Goal: Information Seeking & Learning: Learn about a topic

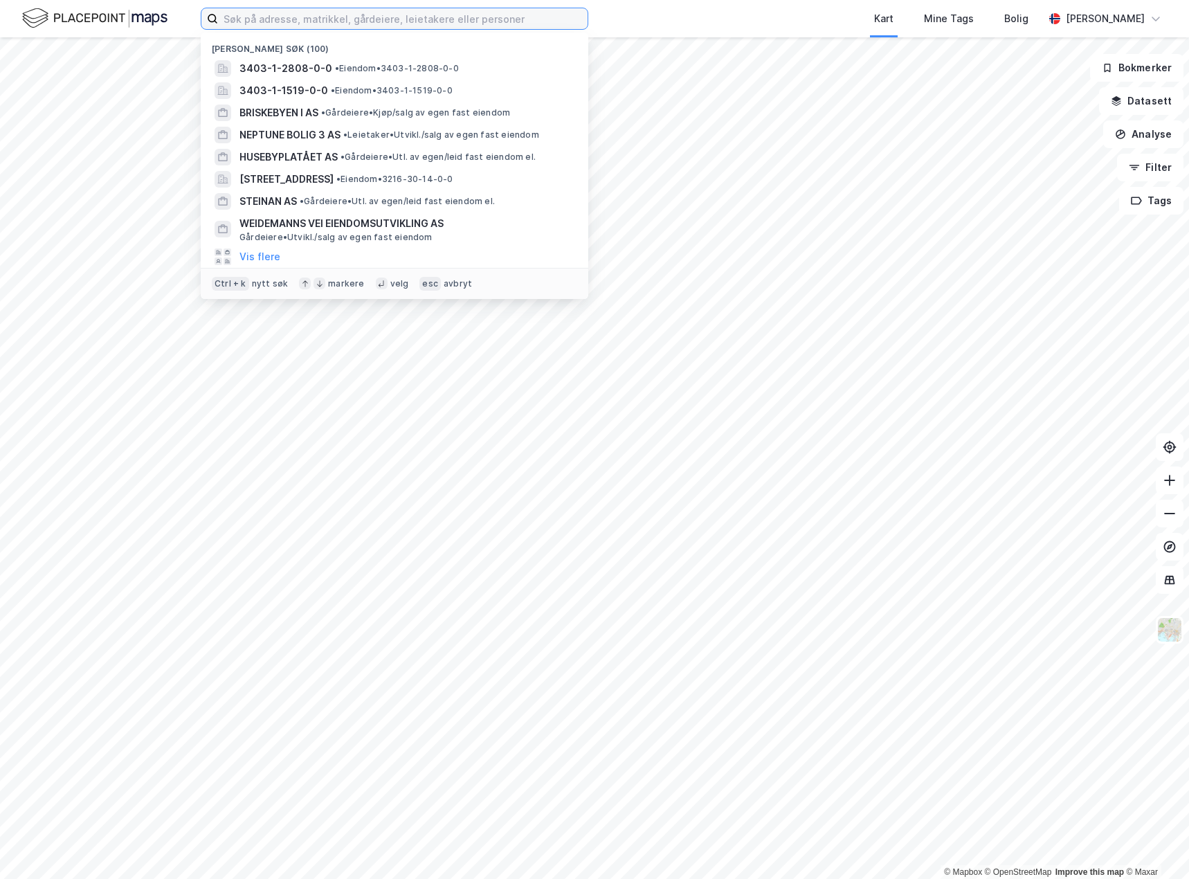
click at [262, 26] on input at bounding box center [402, 18] width 369 height 21
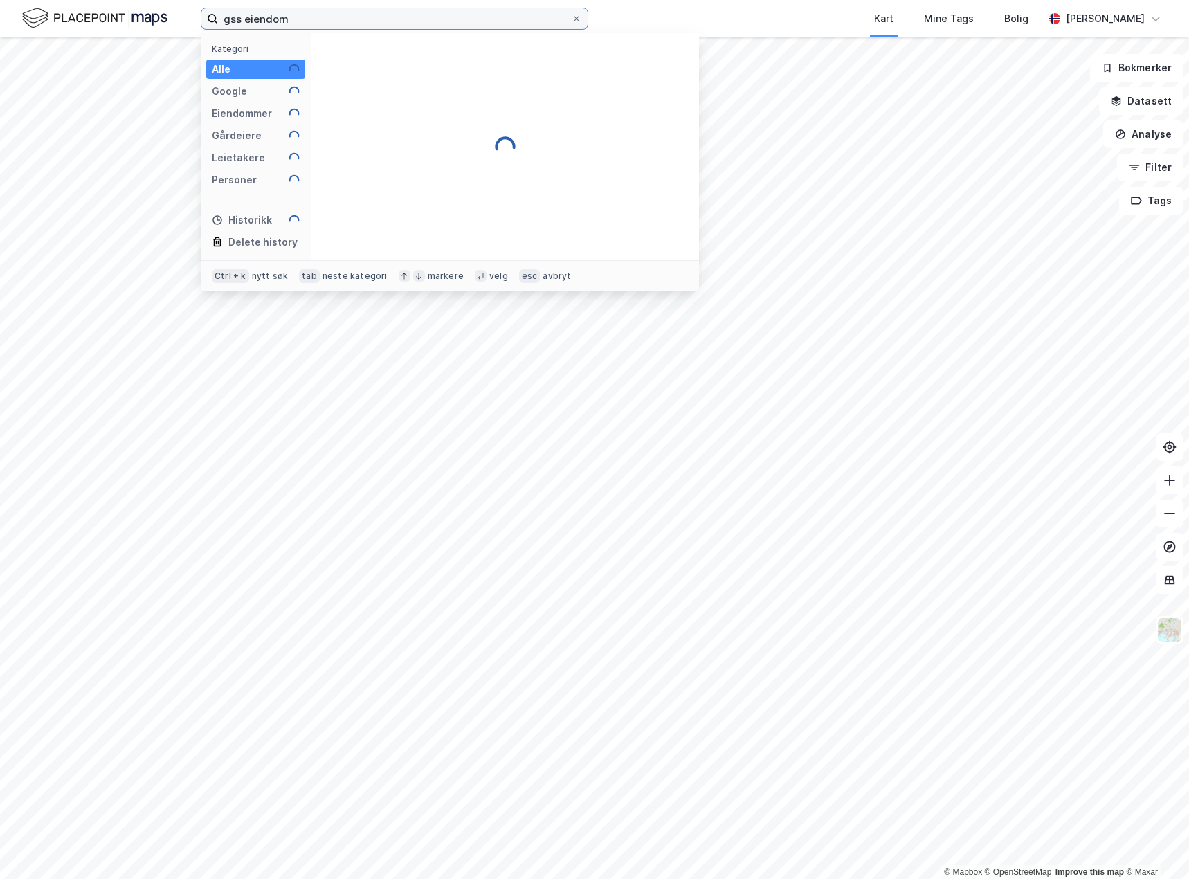
type input "gss eiendom"
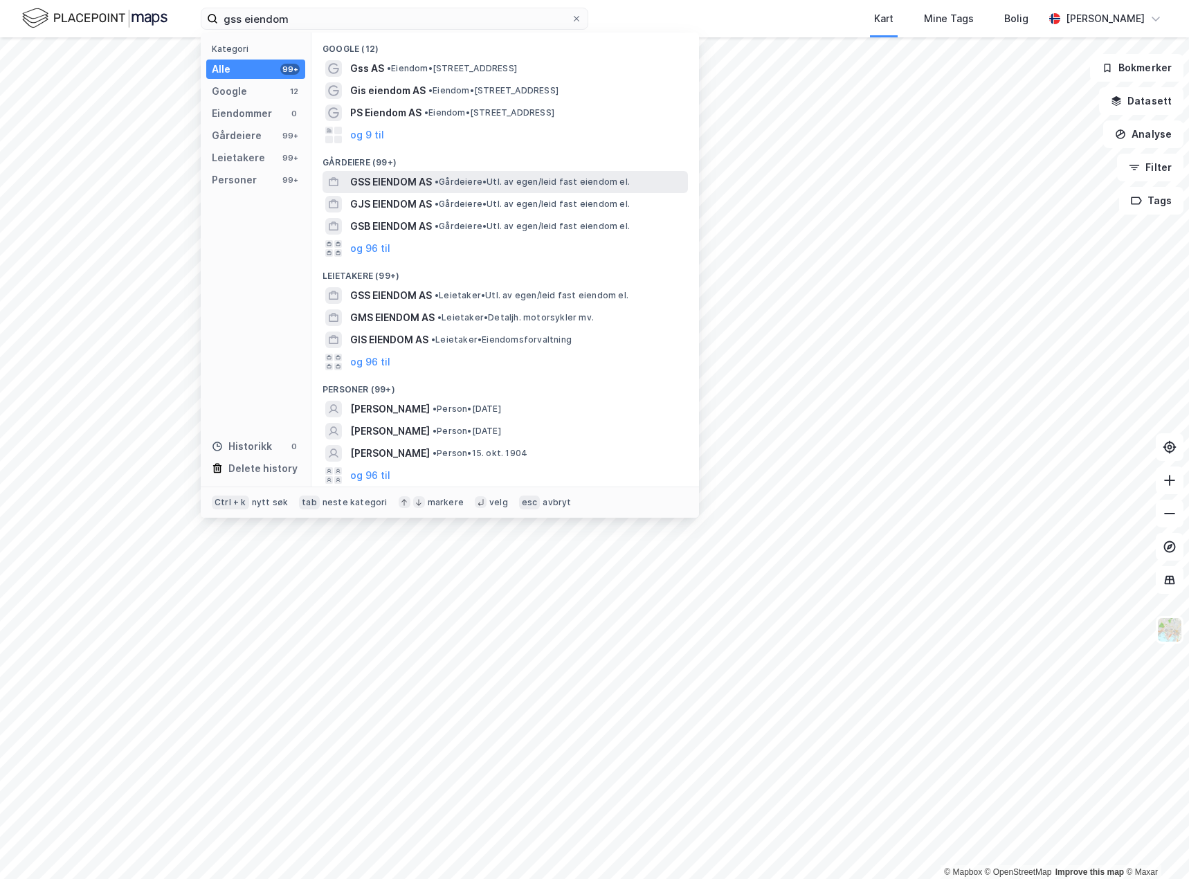
click at [432, 183] on span "GSS EIENDOM AS" at bounding box center [391, 182] width 82 height 17
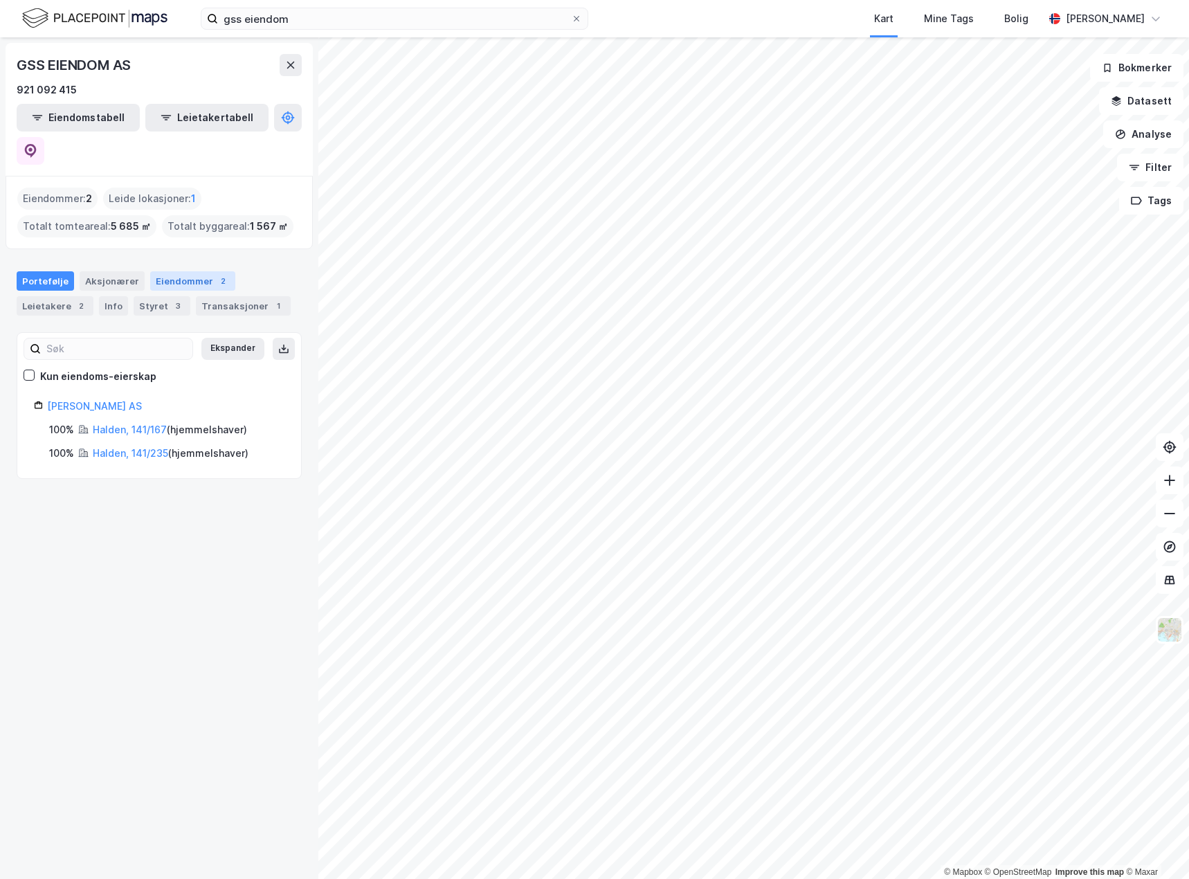
click at [188, 271] on div "Eiendommer 2" at bounding box center [192, 280] width 85 height 19
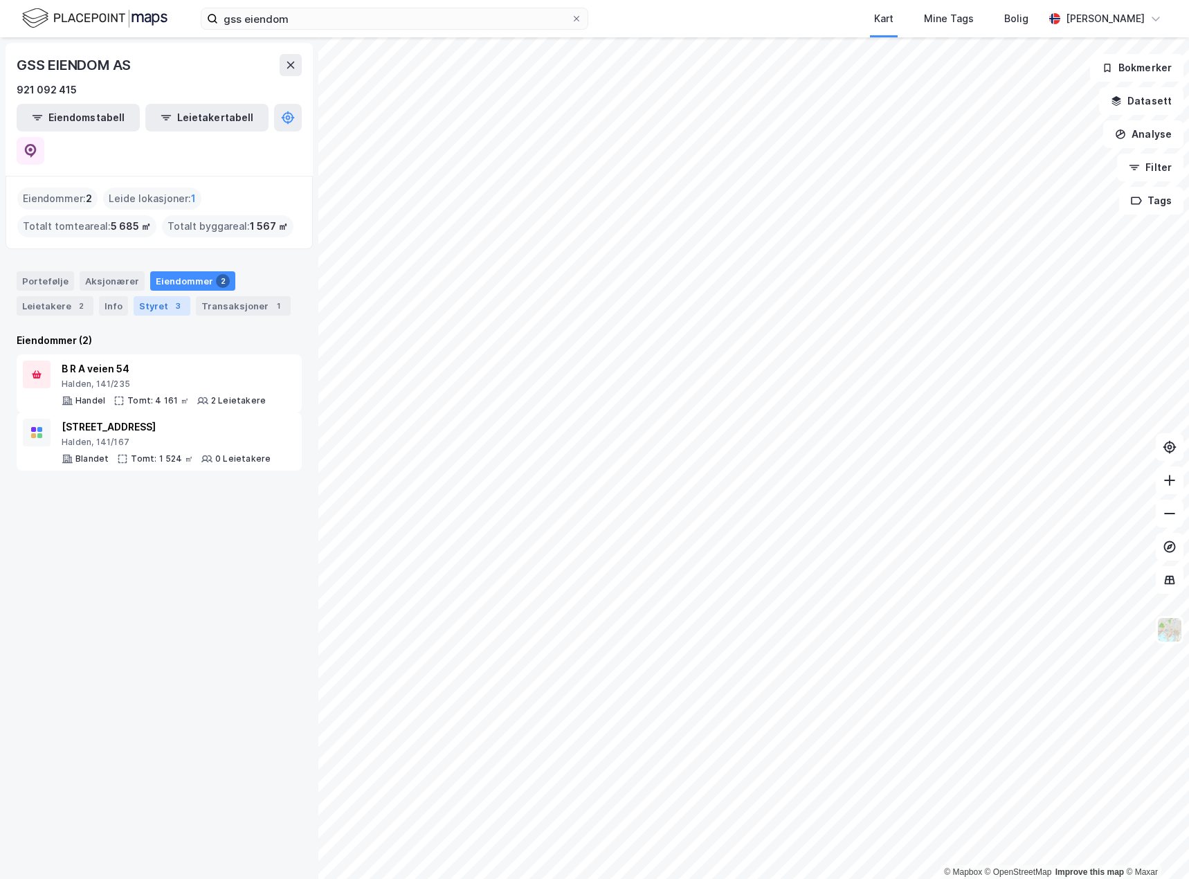
click at [171, 299] on div "3" at bounding box center [178, 306] width 14 height 14
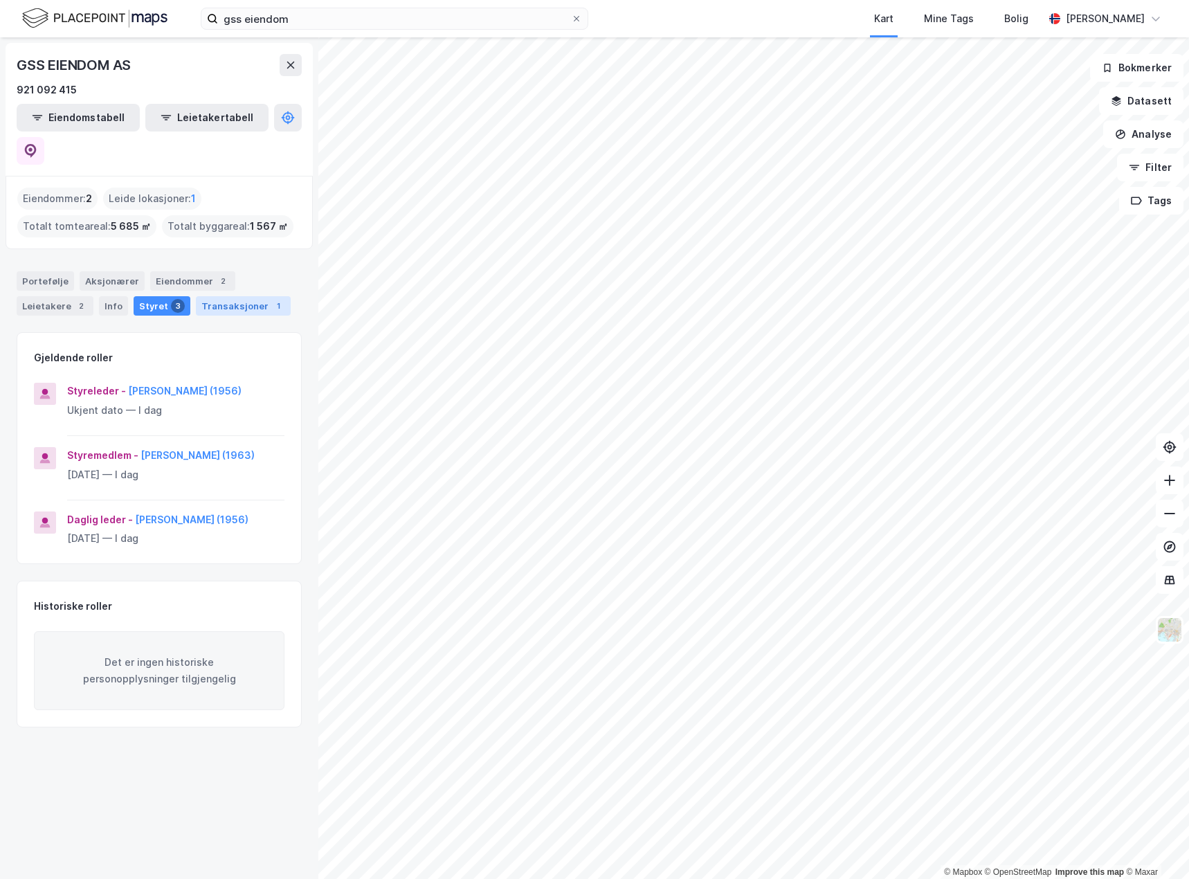
click at [235, 296] on div "Transaksjoner 1" at bounding box center [243, 305] width 95 height 19
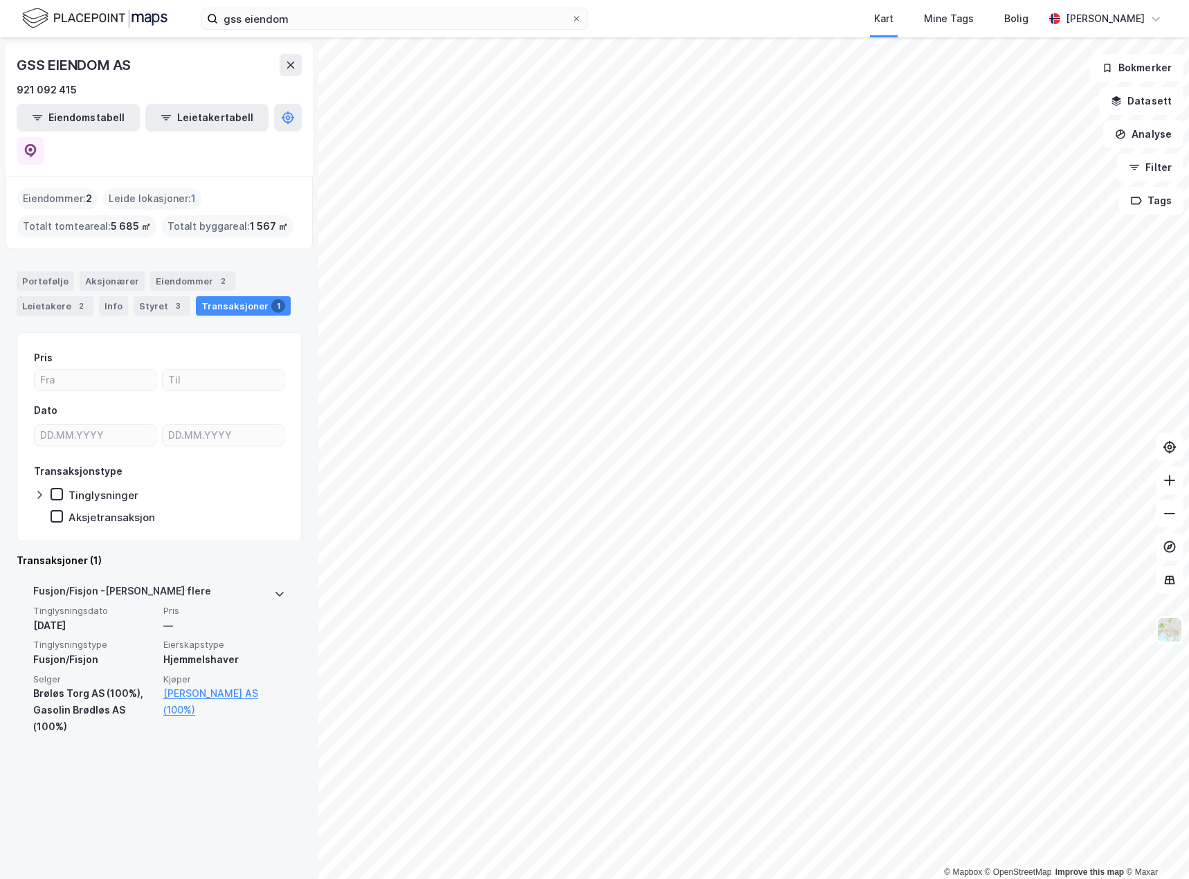
click at [262, 583] on div "Fusjon/Fisjon - Gjelder flere" at bounding box center [159, 594] width 252 height 22
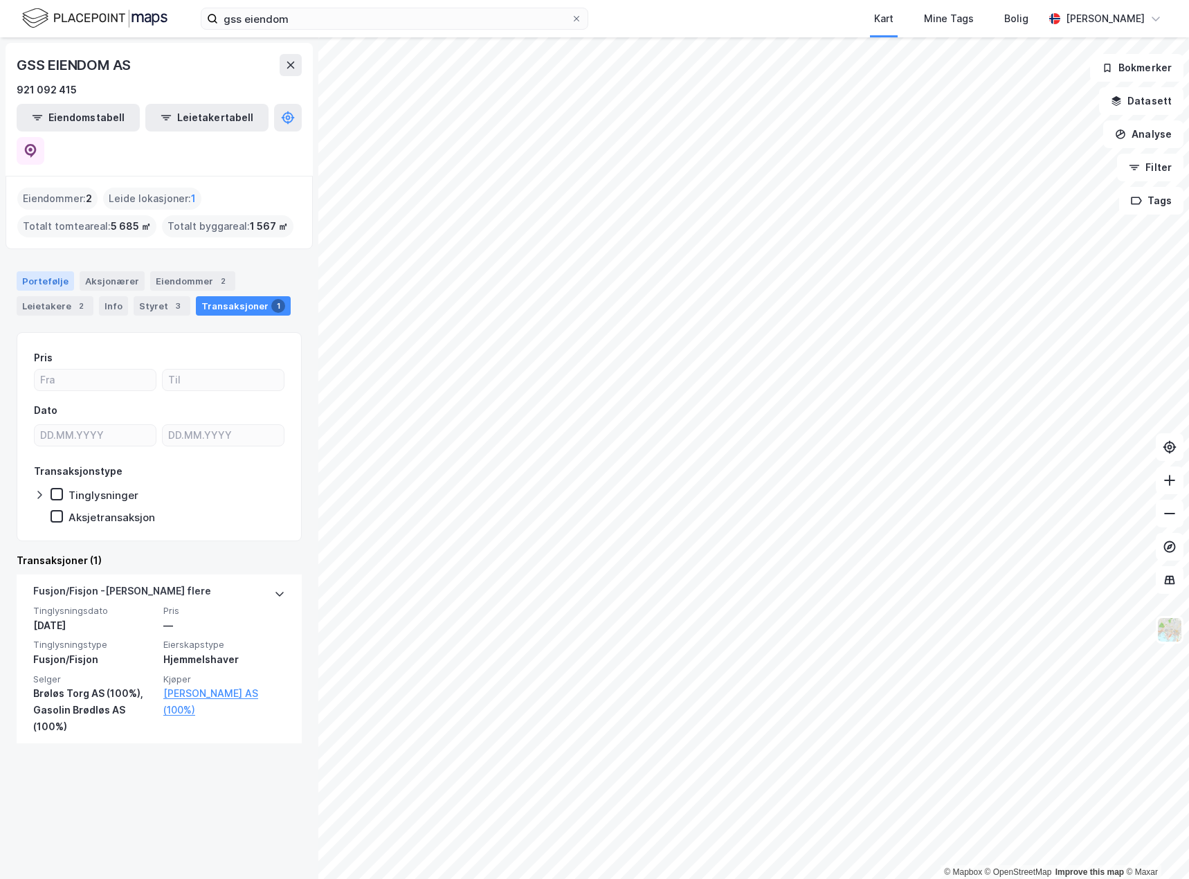
click at [58, 271] on div "Portefølje" at bounding box center [45, 280] width 57 height 19
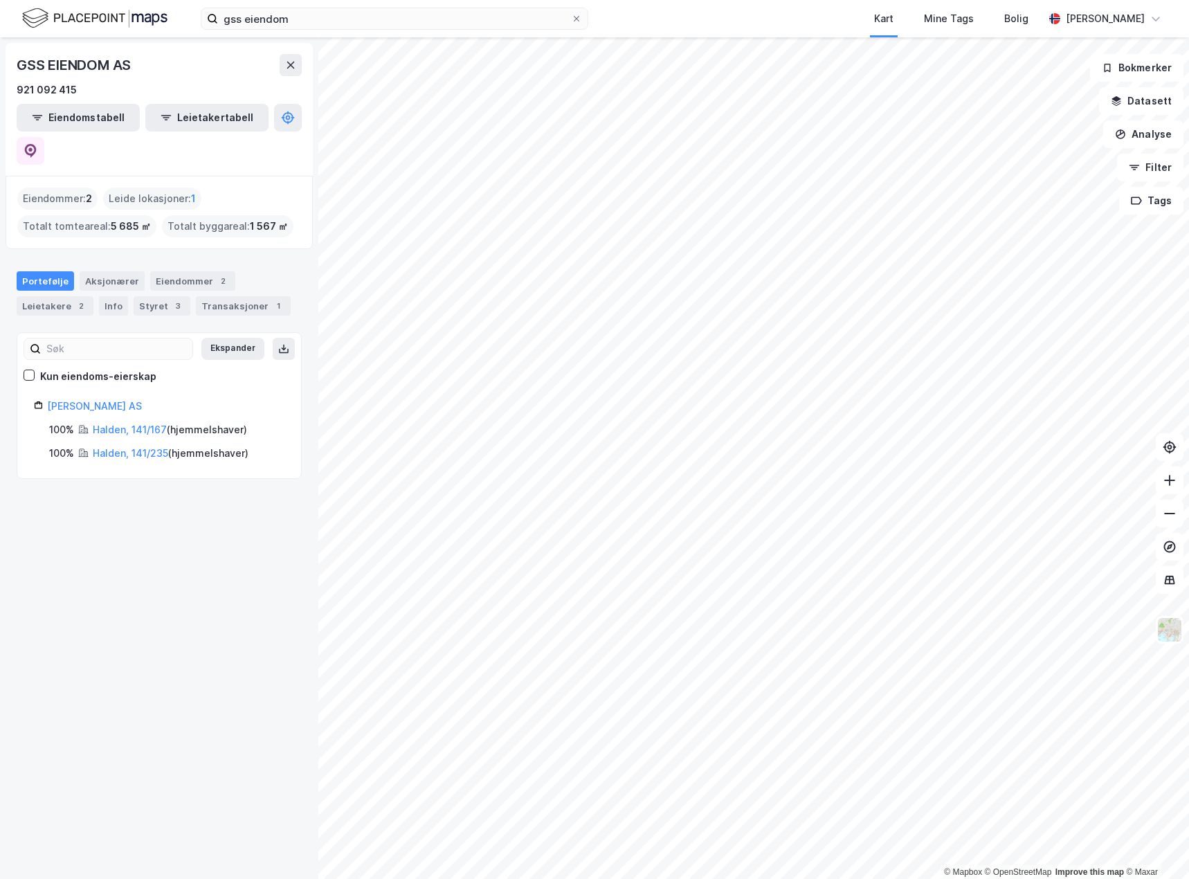
click at [265, 459] on div "GSS EIENDOM AS 921 092 415 Eiendomstabell Leietakertabell Eiendommer : 2 Leide …" at bounding box center [159, 457] width 318 height 841
drag, startPoint x: 266, startPoint y: 423, endPoint x: 35, endPoint y: 378, distance: 234.6
click at [35, 398] on div "Gss Eiendom AS 100% Halden, 141/167 ( hjemmelshaver ) 100% Halden, 141/235 ( hj…" at bounding box center [159, 430] width 250 height 64
copy div "Gss Eiendom AS 100% Halden, 141/167 ( hjemmelshaver ) 100% Halden, 141/235 ( hj…"
click at [187, 548] on div "GSS EIENDOM AS 921 092 415 Eiendomstabell Leietakertabell Eiendommer : 2 Leide …" at bounding box center [159, 457] width 318 height 841
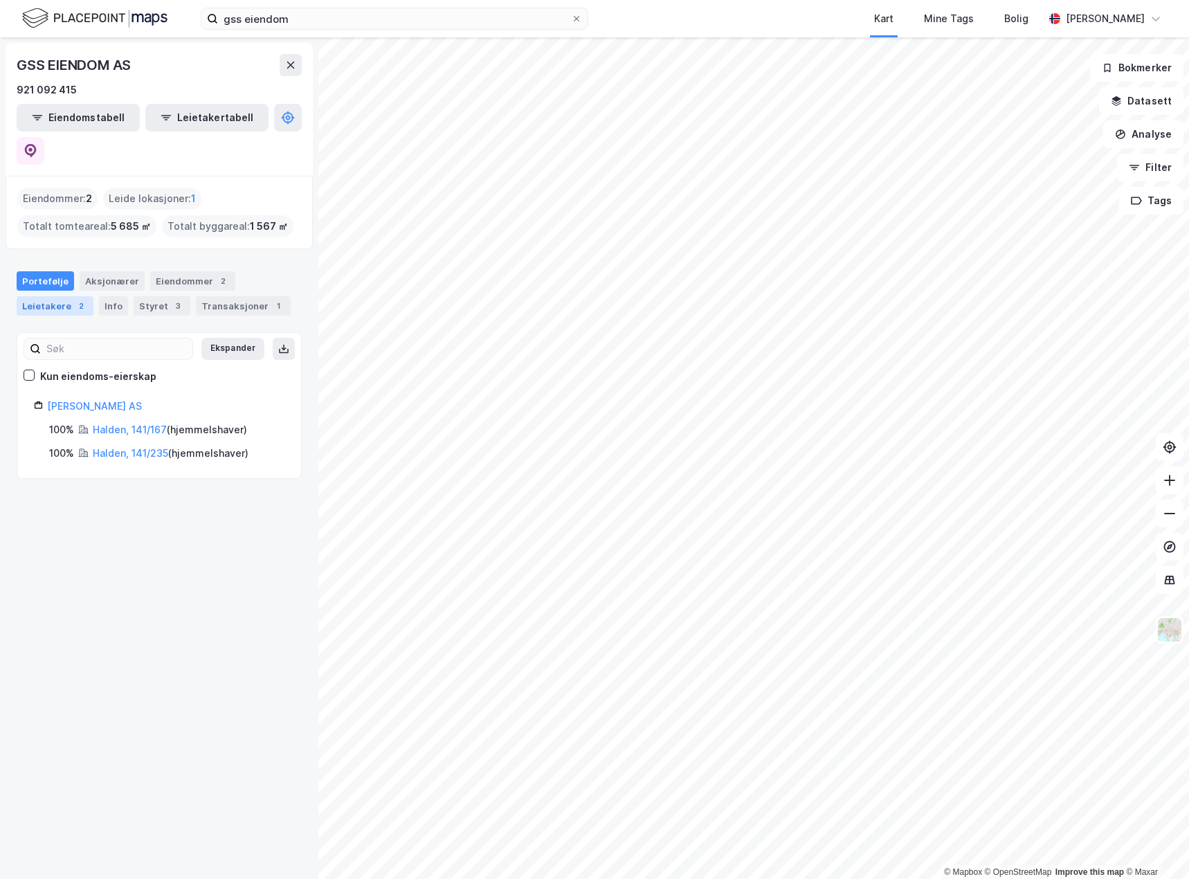
click at [36, 296] on div "Leietakere 2" at bounding box center [55, 305] width 77 height 19
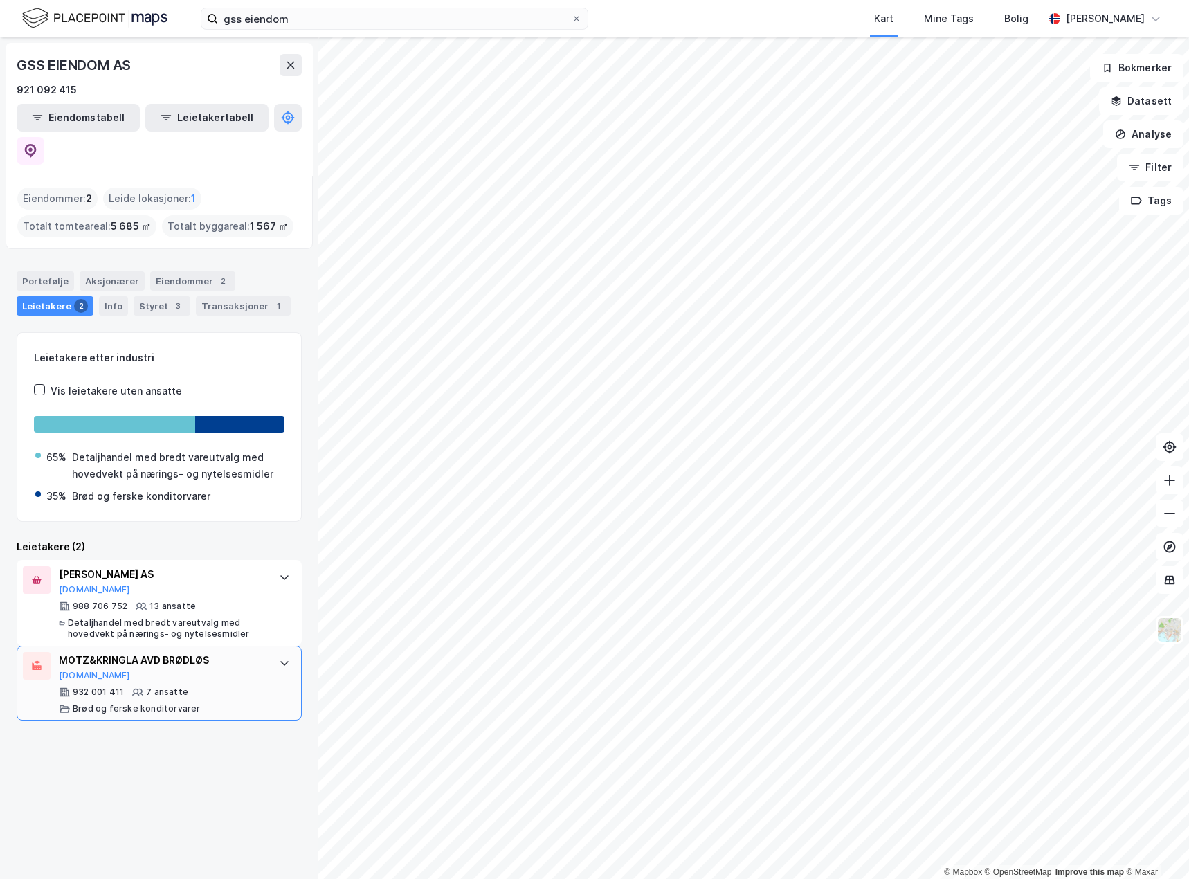
click at [230, 652] on div "MOTZ&KRINGLA AVD BRØDLØS [DOMAIN_NAME]" at bounding box center [162, 666] width 206 height 29
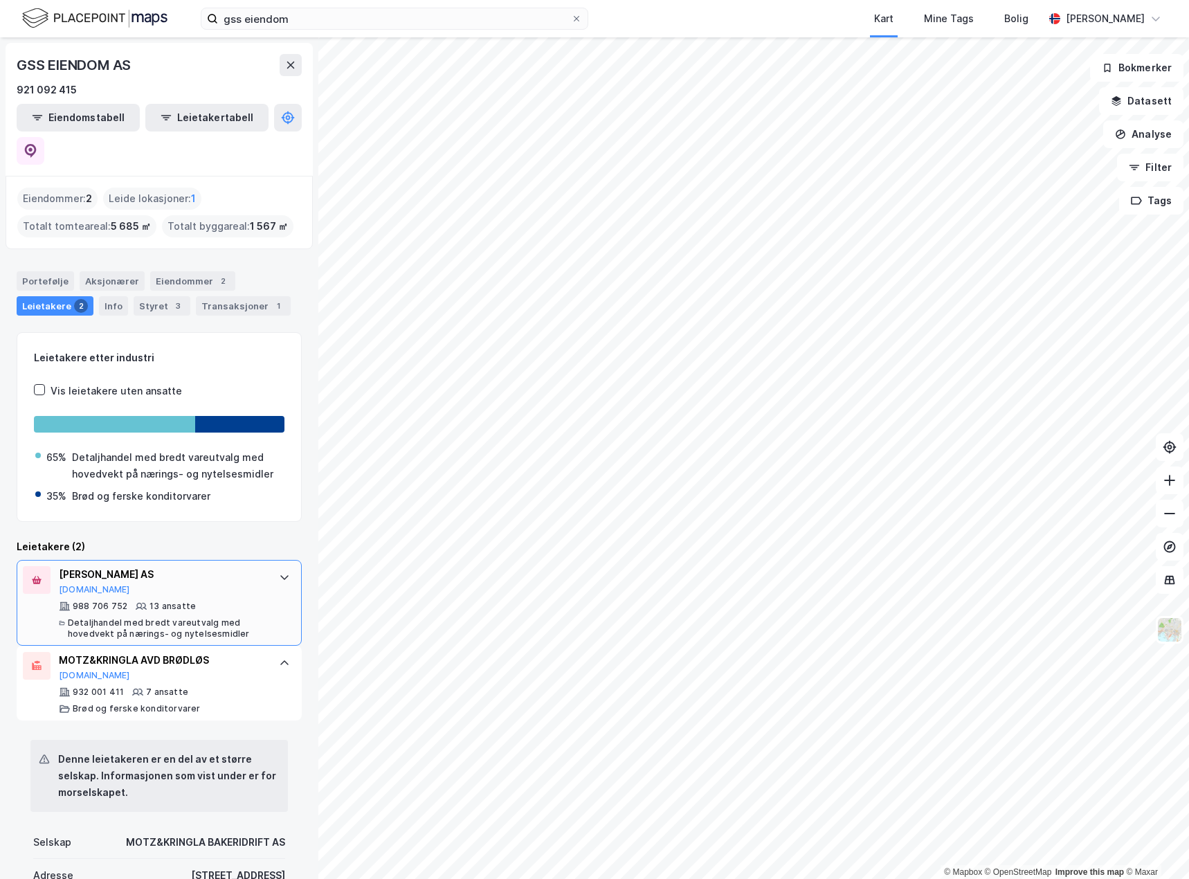
click at [129, 601] on div "988 706 752 13 ansatte Detaljhandel med bredt vareutvalg med hovedvekt på nærin…" at bounding box center [162, 620] width 206 height 39
